Goal: Information Seeking & Learning: Learn about a topic

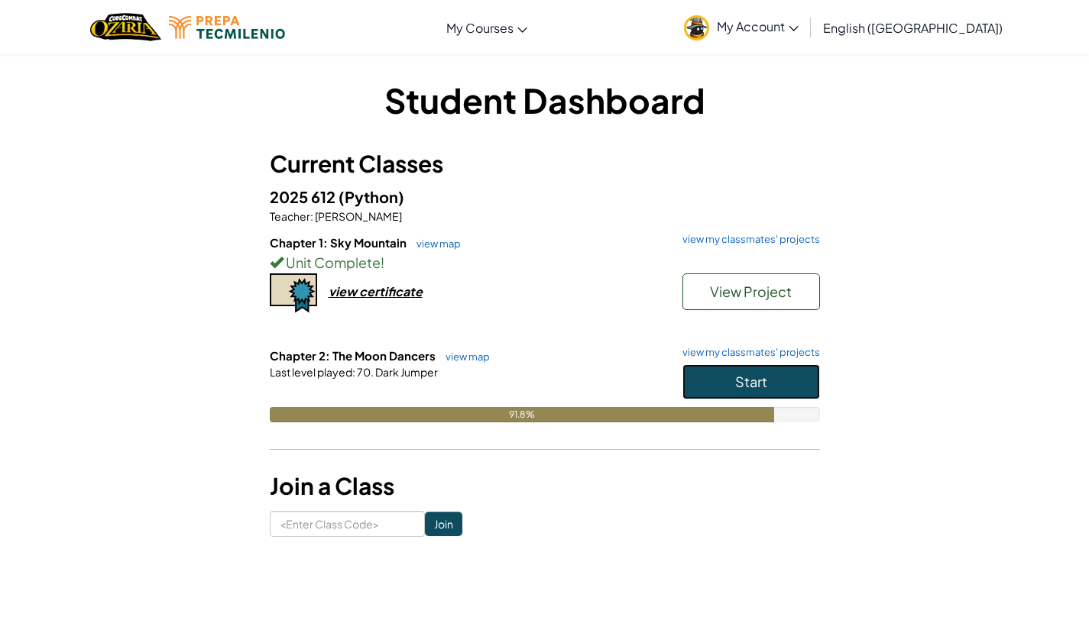
click at [766, 372] on button "Start" at bounding box center [750, 381] width 137 height 35
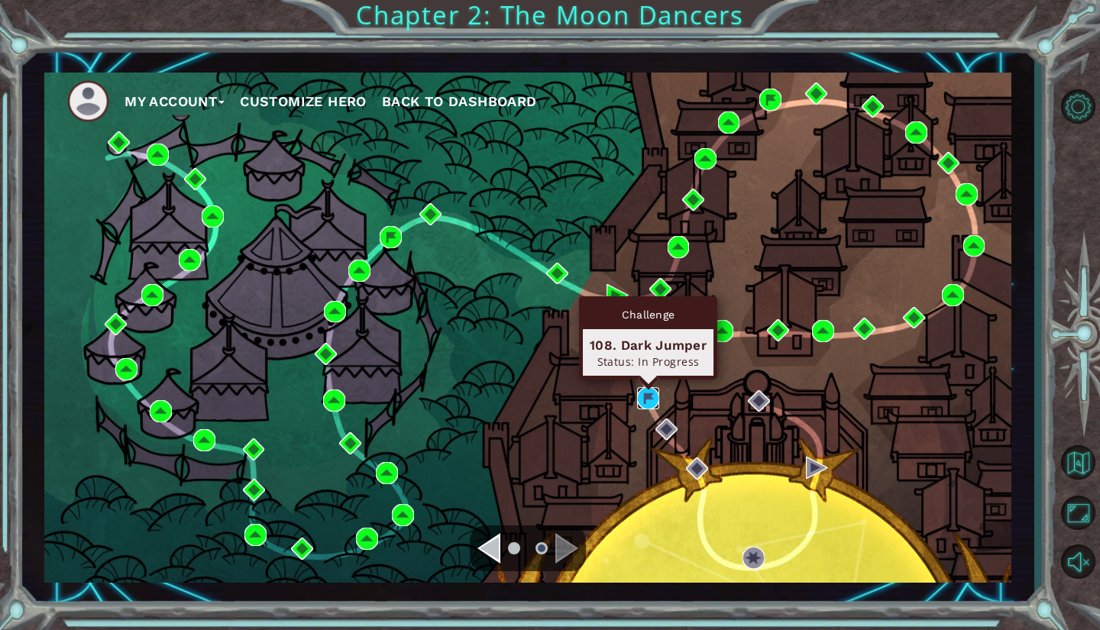
click at [652, 407] on img at bounding box center [648, 398] width 22 height 22
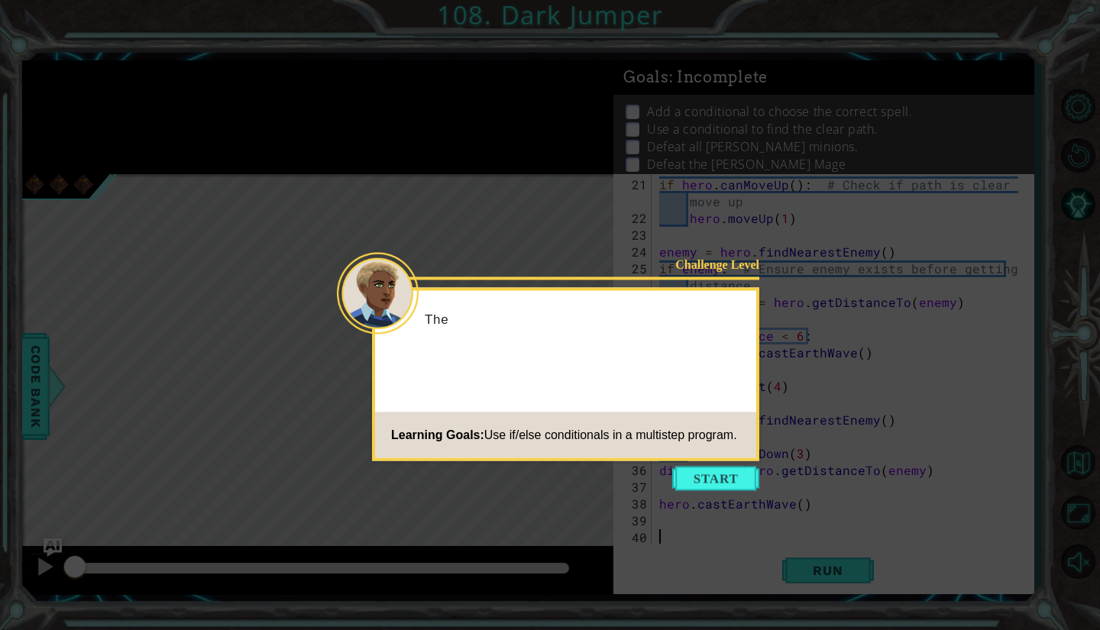
scroll to position [328, 0]
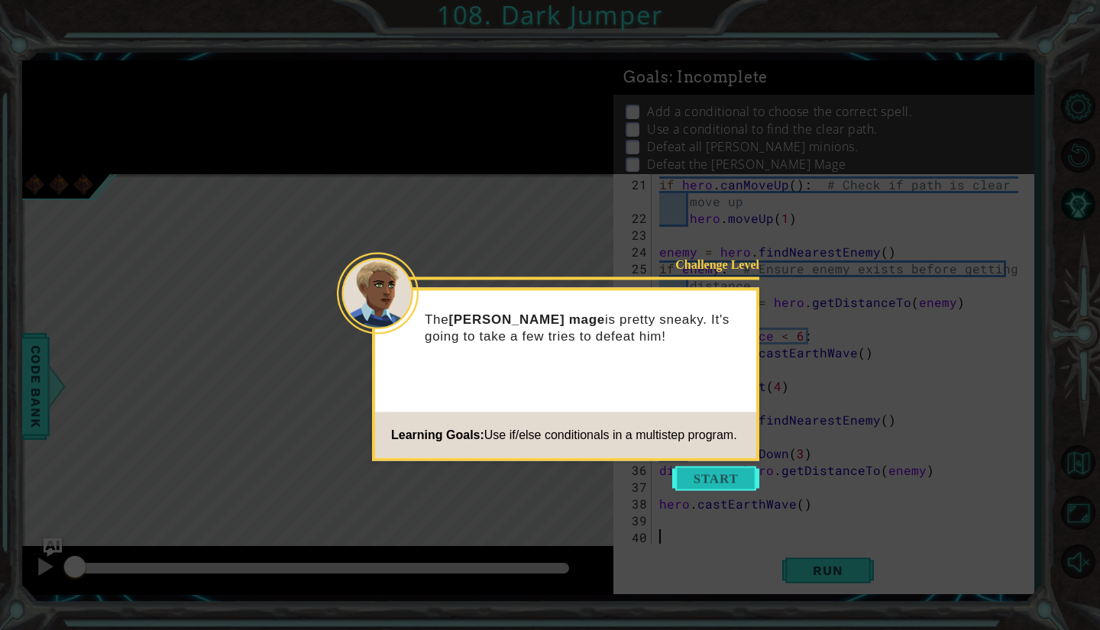
click at [683, 477] on button "Start" at bounding box center [715, 479] width 87 height 24
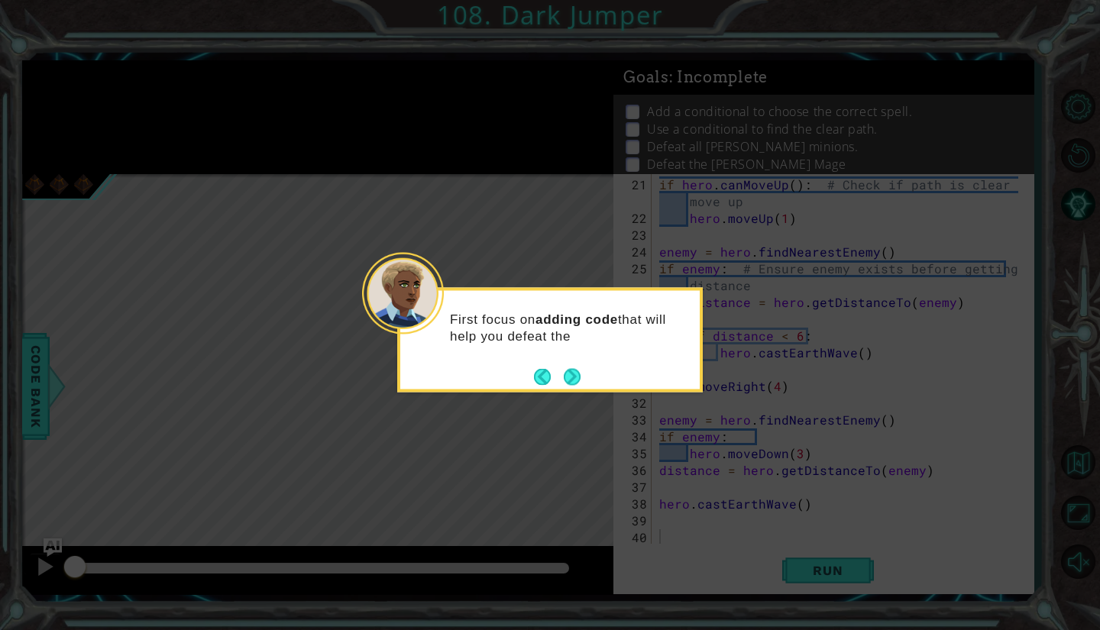
click at [561, 367] on footer at bounding box center [557, 376] width 47 height 23
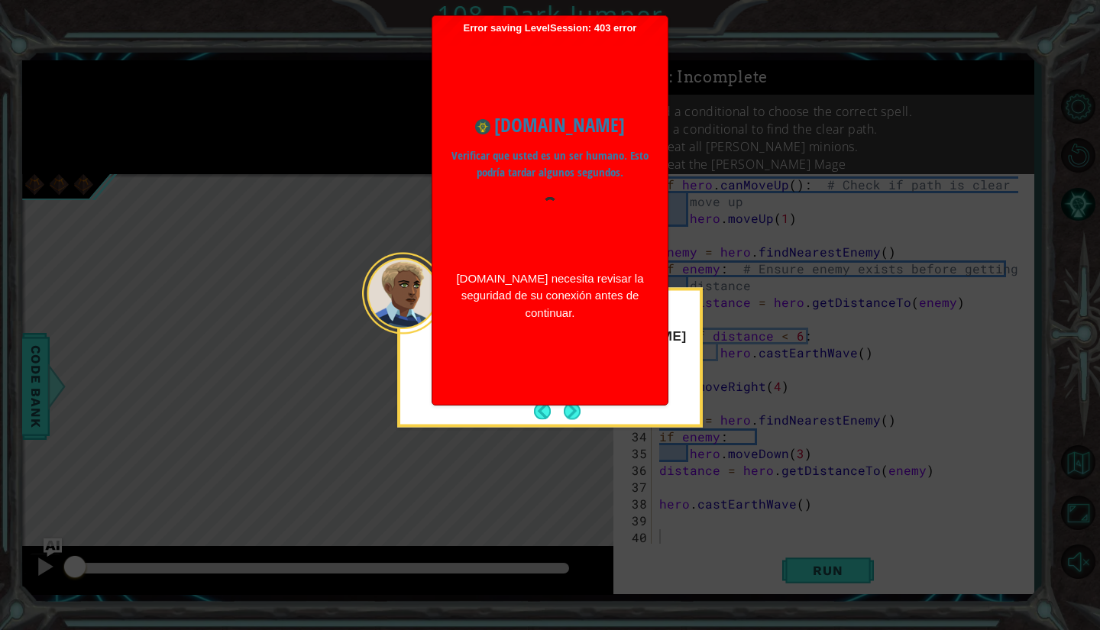
click at [568, 374] on div "www.ozaria.com Verificar que usted es un ser humano. Esto podría tardar algunos…" at bounding box center [550, 216] width 220 height 364
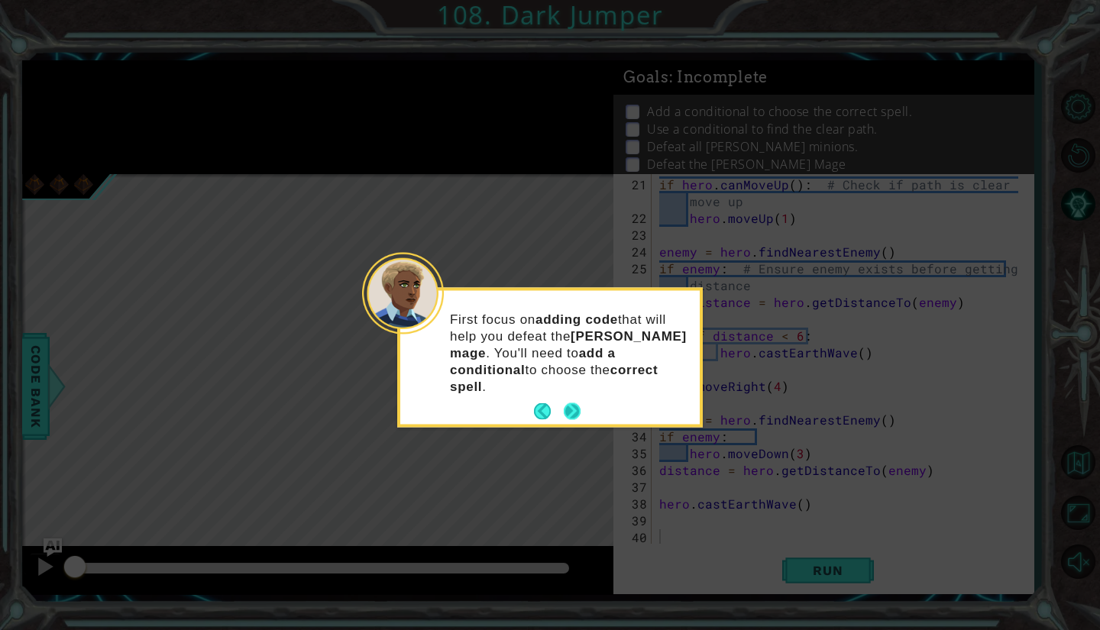
click at [565, 403] on button "Next" at bounding box center [572, 412] width 18 height 18
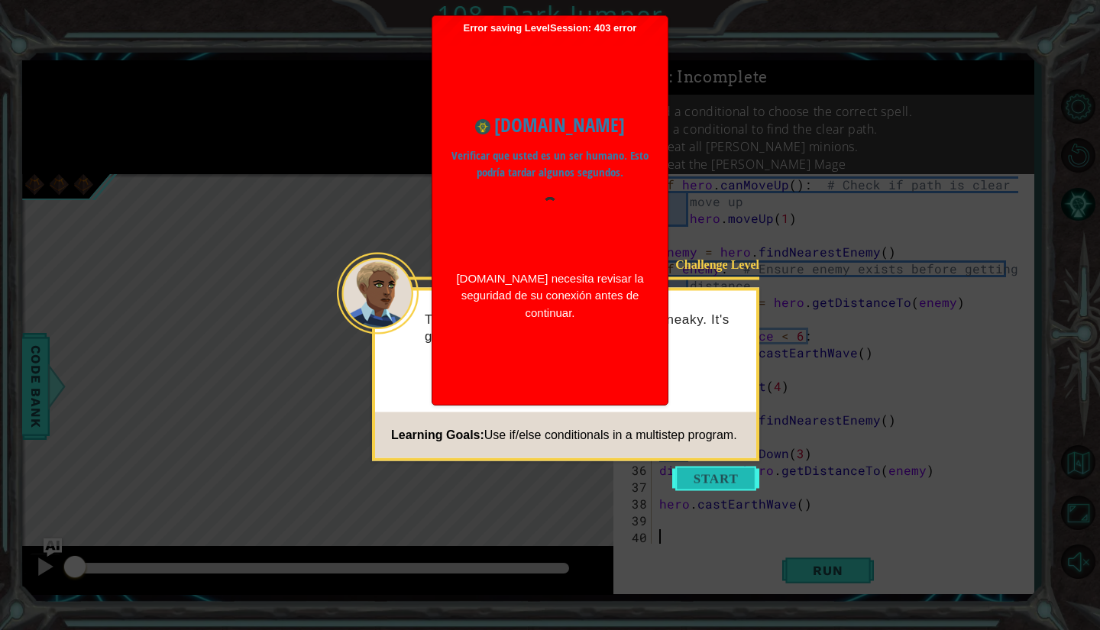
click at [742, 486] on button "Start" at bounding box center [715, 479] width 87 height 24
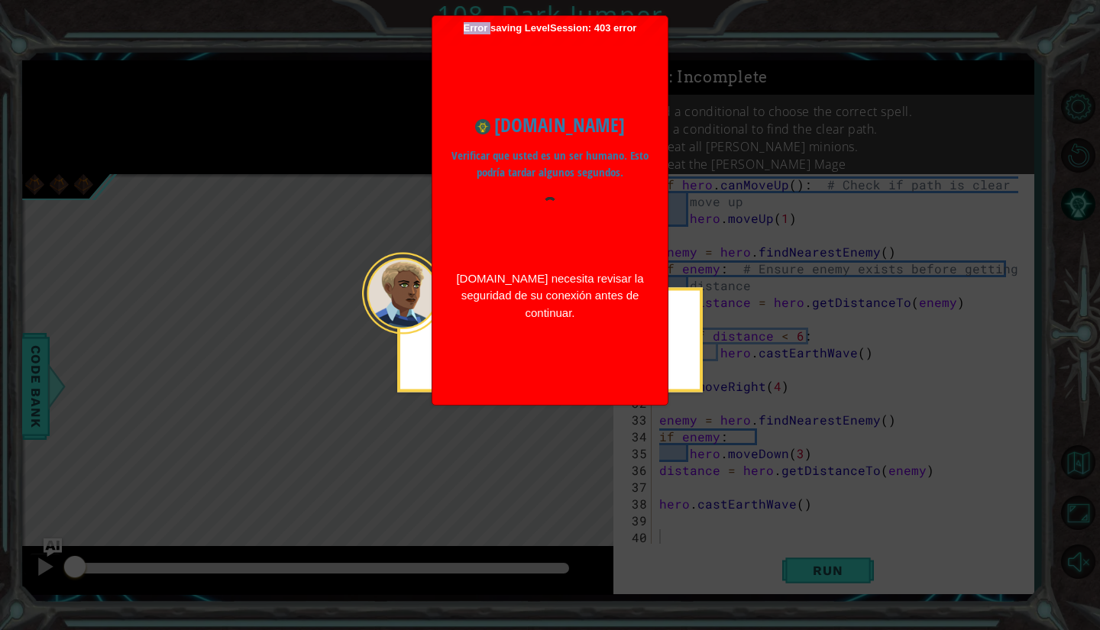
click at [742, 486] on icon at bounding box center [550, 315] width 1100 height 630
click at [785, 331] on icon at bounding box center [550, 315] width 1100 height 630
click at [725, 199] on icon at bounding box center [550, 315] width 1100 height 630
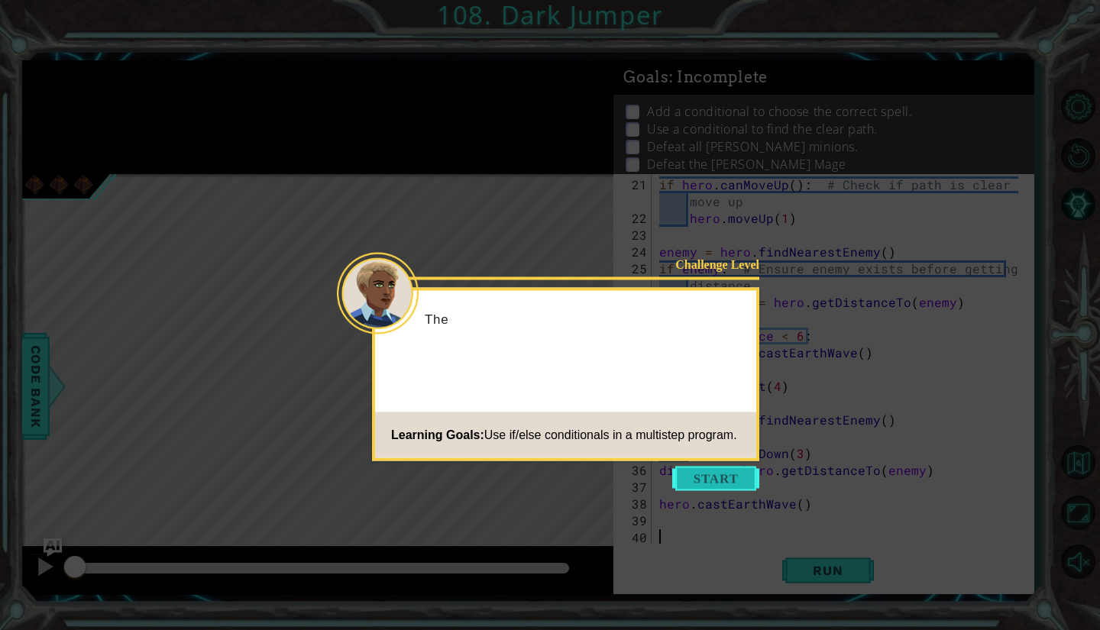
scroll to position [330, 0]
click at [713, 461] on icon at bounding box center [550, 315] width 1100 height 630
click at [721, 490] on button "Start" at bounding box center [715, 479] width 87 height 24
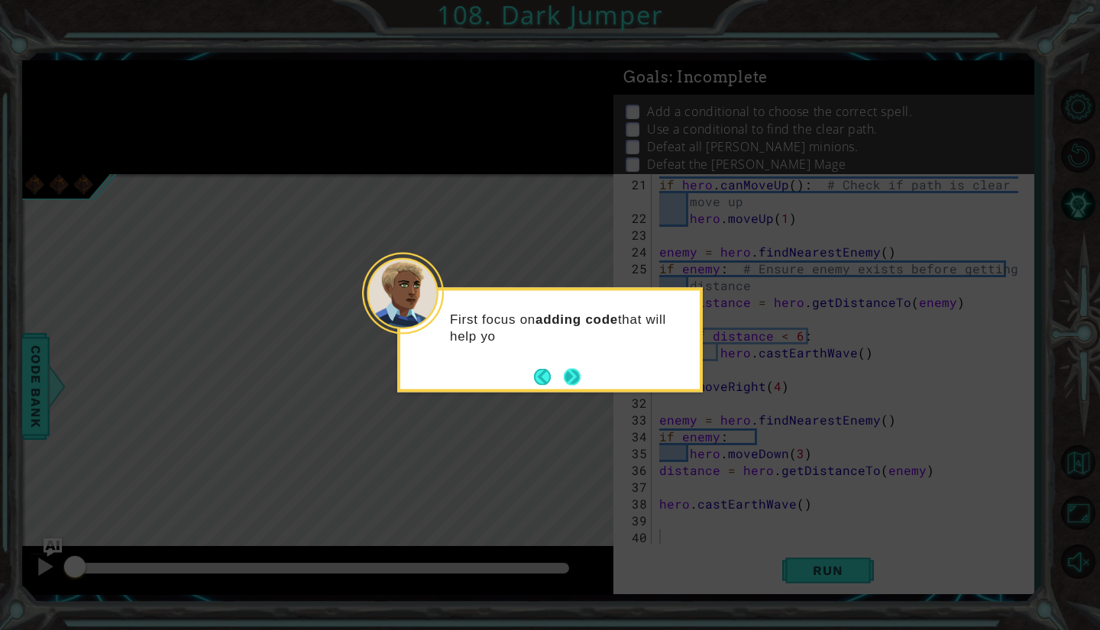
click at [578, 370] on button "Next" at bounding box center [572, 376] width 17 height 17
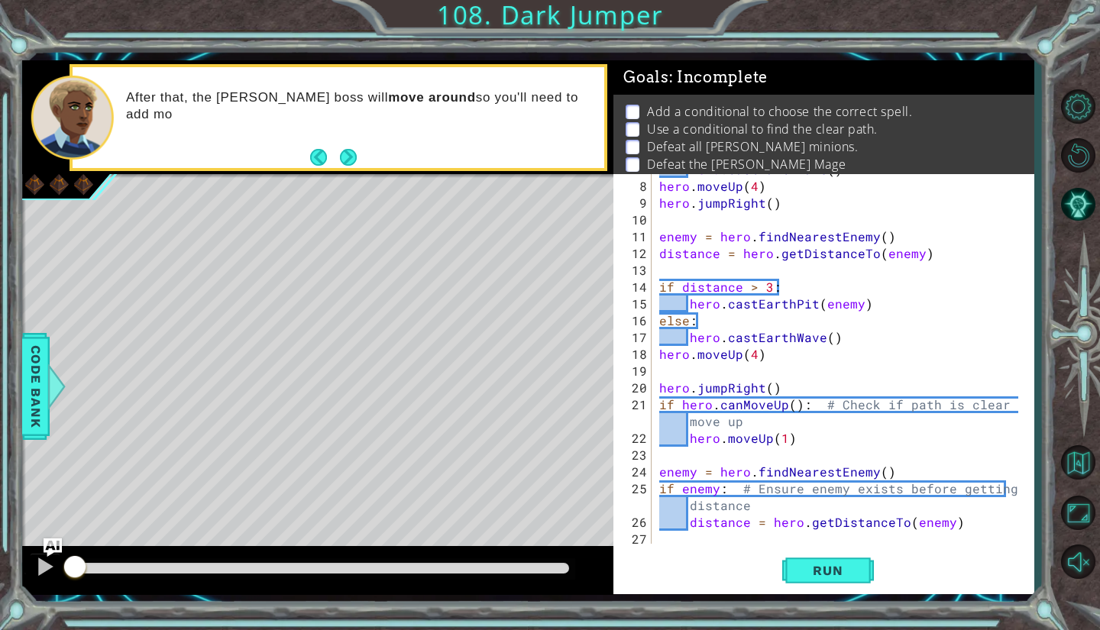
scroll to position [0, 0]
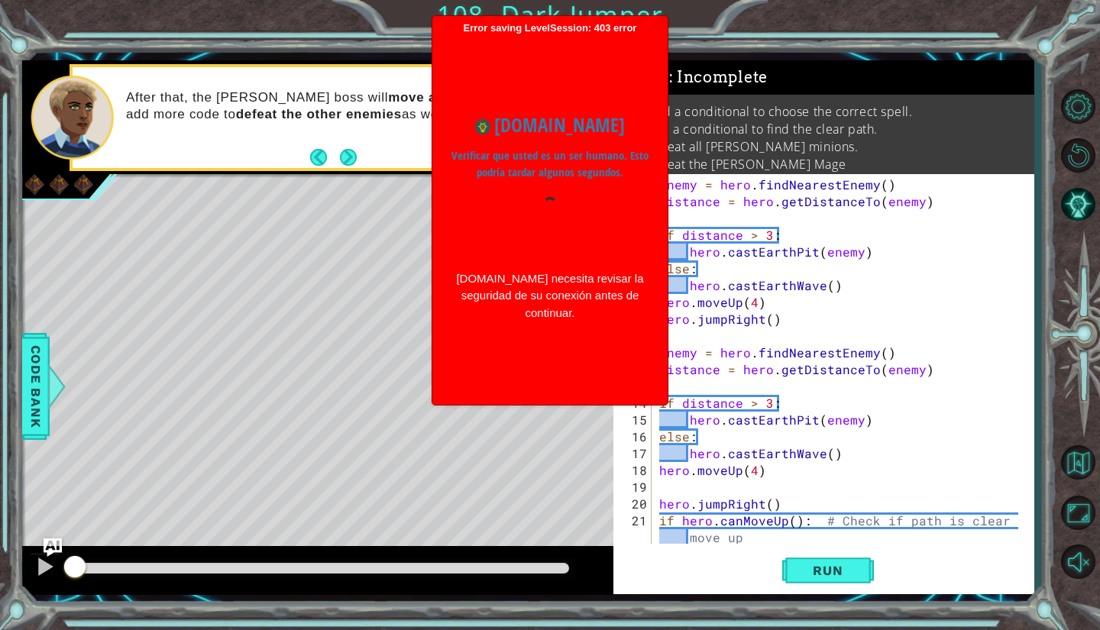
click at [661, 180] on div "Error saving LevelSession: 403 error Just a moment... www.ozaria.com Verificar …" at bounding box center [549, 210] width 235 height 389
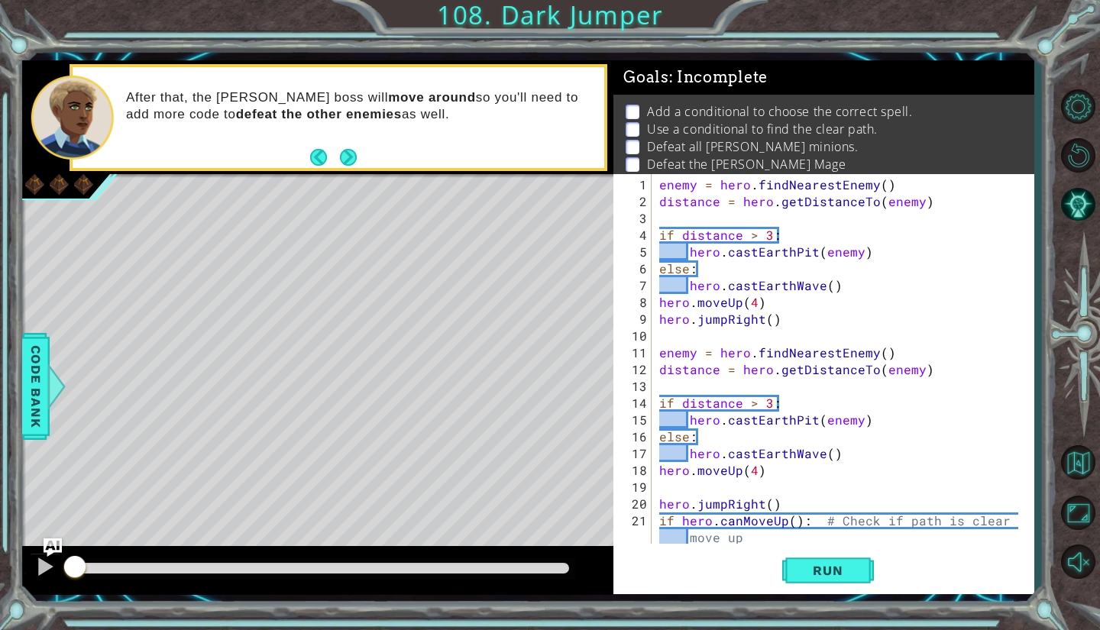
type textarea "enemy = hero.findNearestEnemy()"
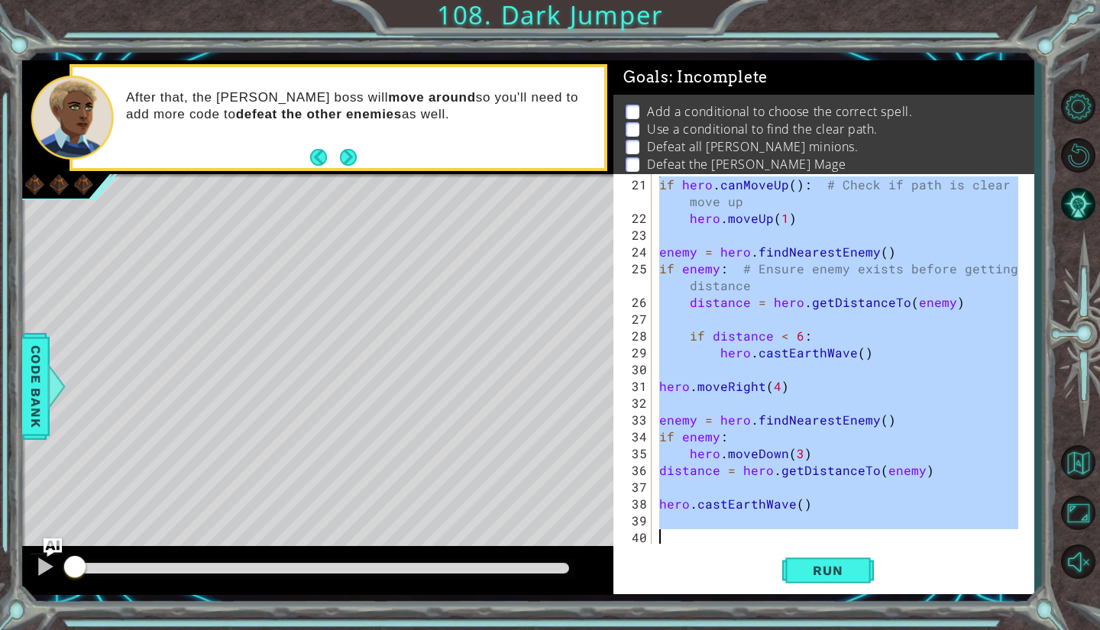
scroll to position [336, 0]
drag, startPoint x: 659, startPoint y: 186, endPoint x: 1025, endPoint y: 568, distance: 529.5
click at [1025, 568] on div "enemy = hero.findNearestEnemy() 21 22 23 24 25 26 27 28 29 30 31 32 33 34 35 36…" at bounding box center [823, 384] width 420 height 420
click at [761, 390] on div "if hero . canMoveUp ( ) : # Check if path is clear to move up hero . moveUp ( 1…" at bounding box center [837, 359] width 362 height 370
type textarea "hero.moveRight(4)"
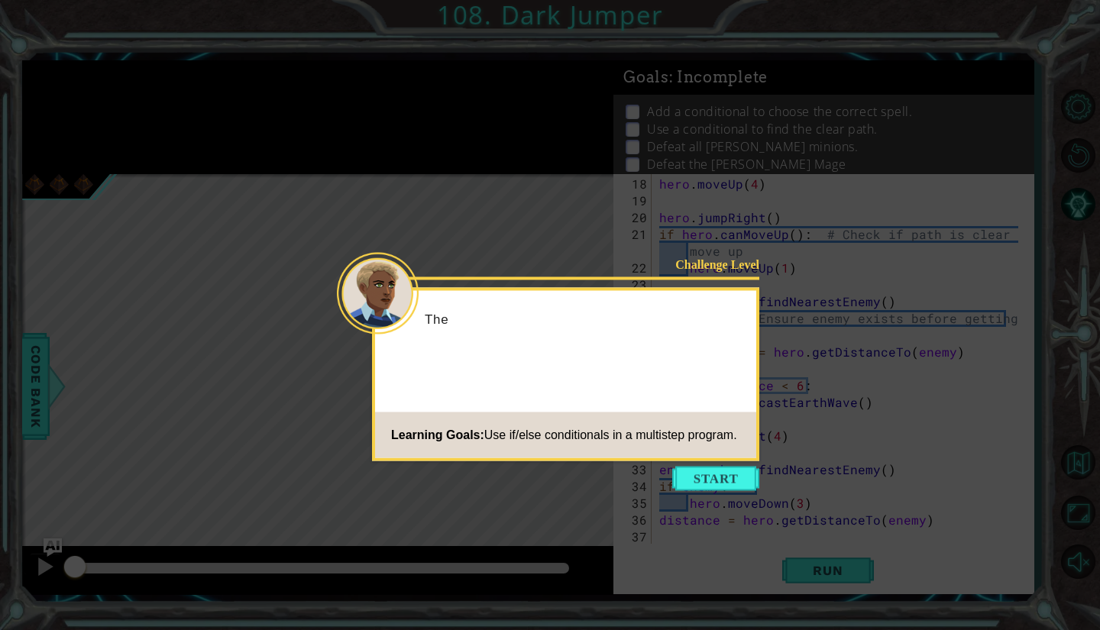
scroll to position [335, 0]
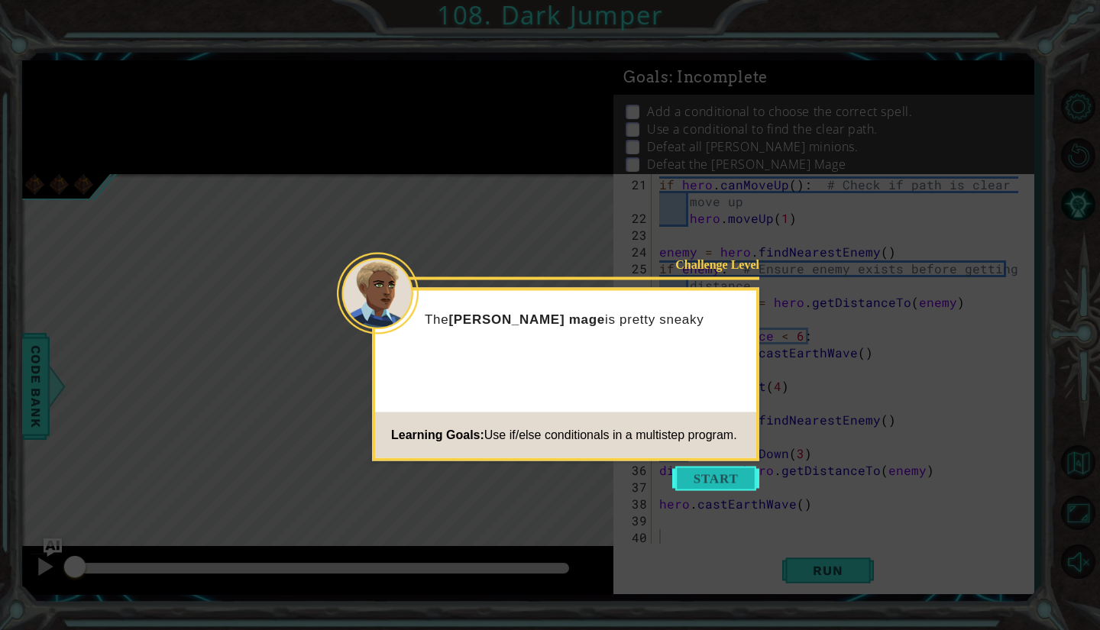
click at [753, 474] on button "Start" at bounding box center [715, 479] width 87 height 24
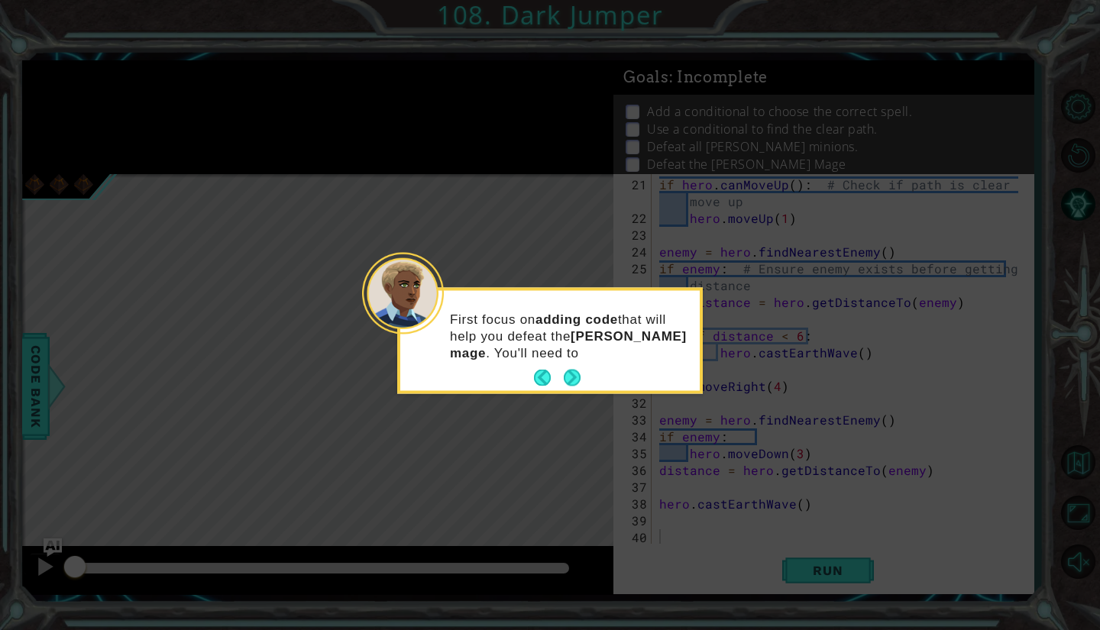
drag, startPoint x: 574, startPoint y: 387, endPoint x: 682, endPoint y: 416, distance: 111.4
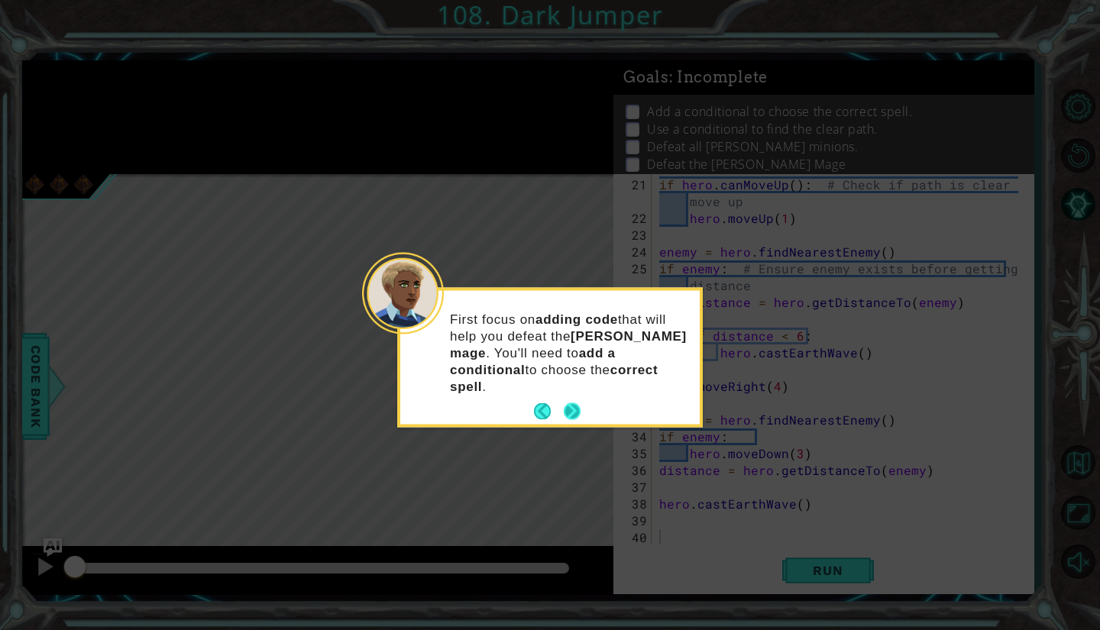
drag, startPoint x: 682, startPoint y: 416, endPoint x: 570, endPoint y: 390, distance: 115.1
click at [570, 402] on button "Next" at bounding box center [572, 412] width 20 height 20
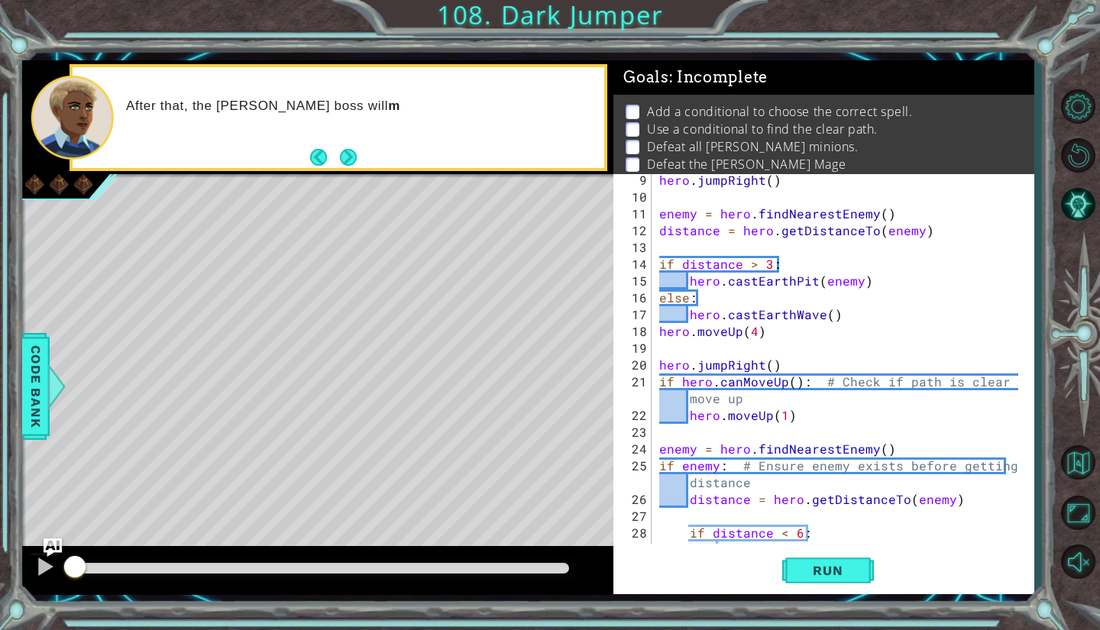
scroll to position [0, 0]
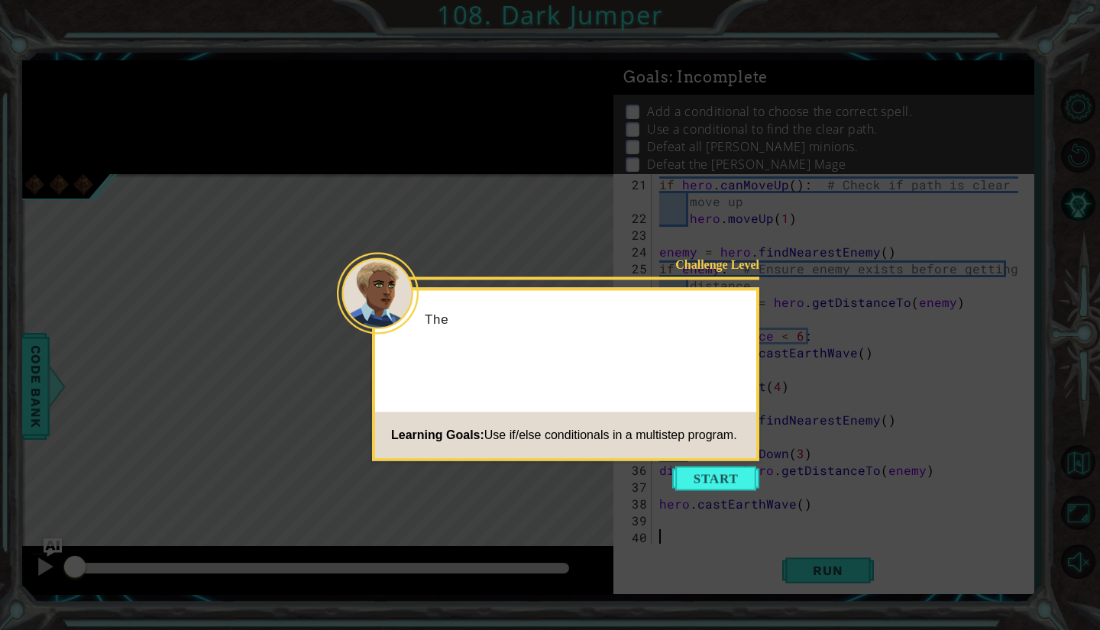
scroll to position [332, 0]
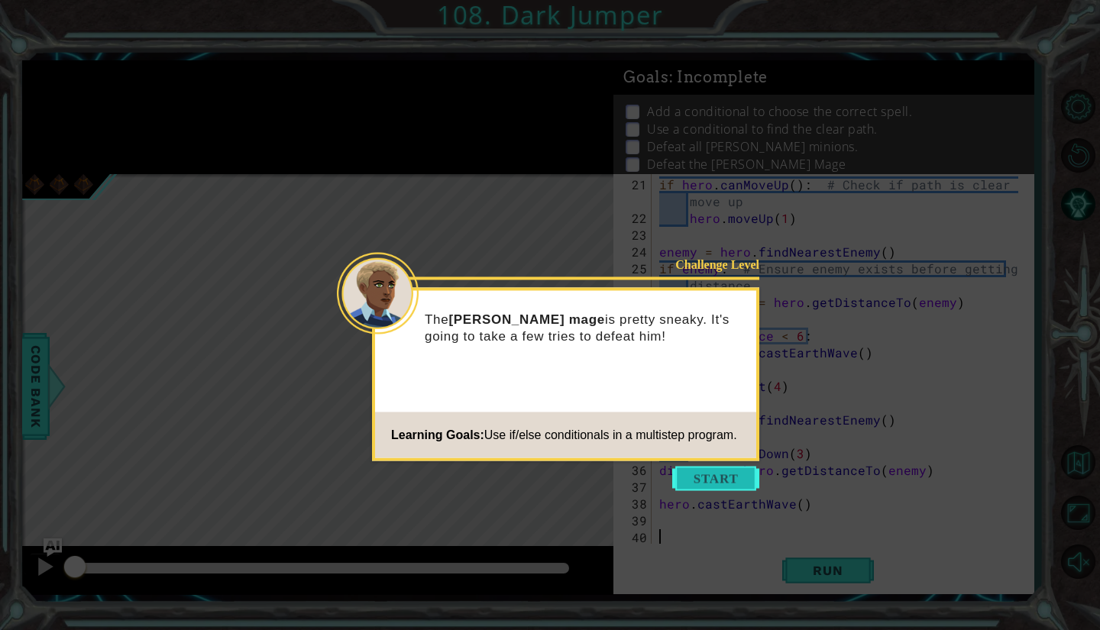
click at [710, 478] on button "Start" at bounding box center [715, 479] width 87 height 24
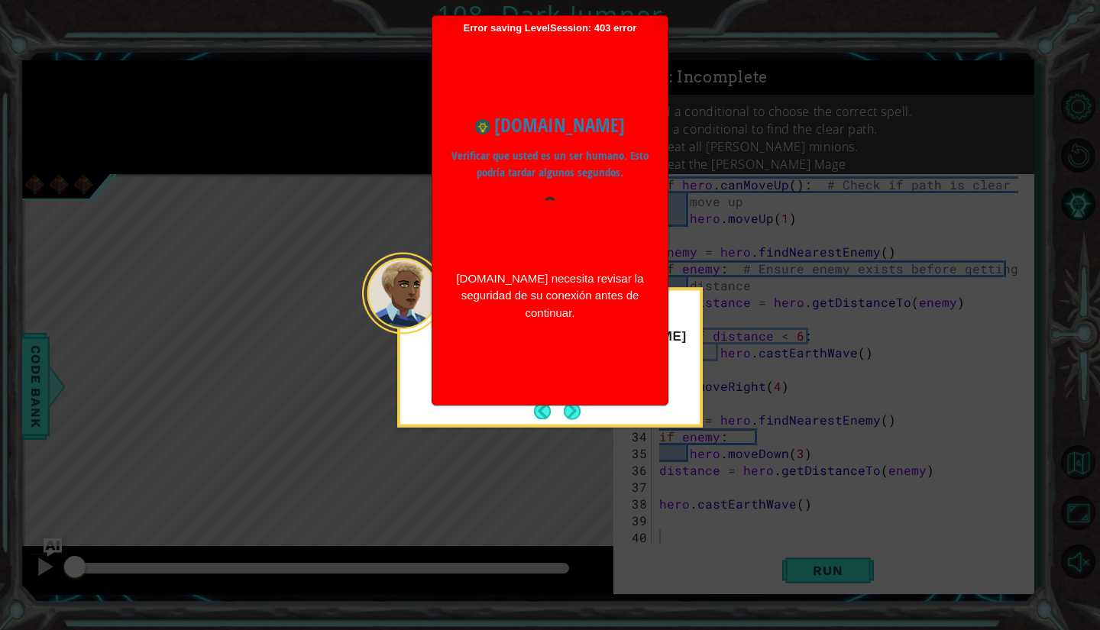
click at [723, 304] on icon at bounding box center [550, 315] width 1100 height 630
